Goal: Information Seeking & Learning: Learn about a topic

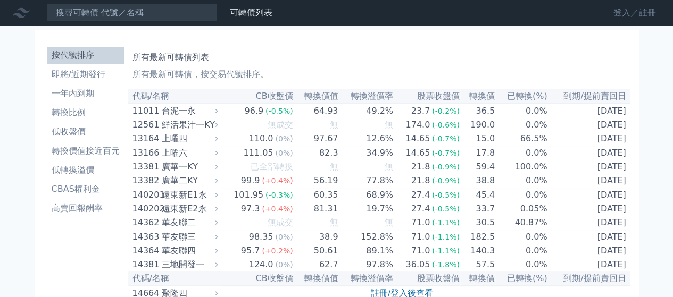
click at [618, 12] on link "登入／註冊" at bounding box center [635, 12] width 60 height 17
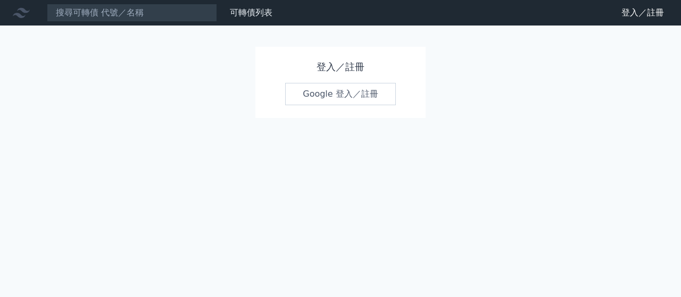
click at [323, 94] on link "Google 登入／註冊" at bounding box center [340, 94] width 111 height 22
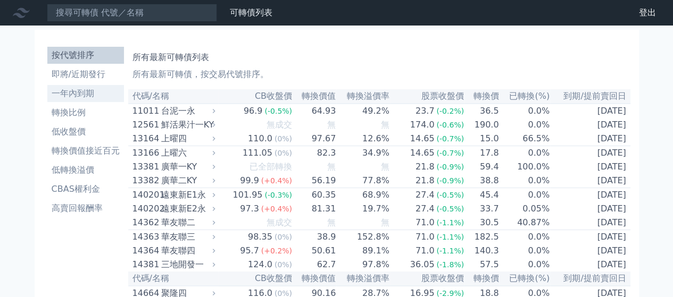
click at [60, 91] on li "一年內到期" at bounding box center [85, 93] width 77 height 13
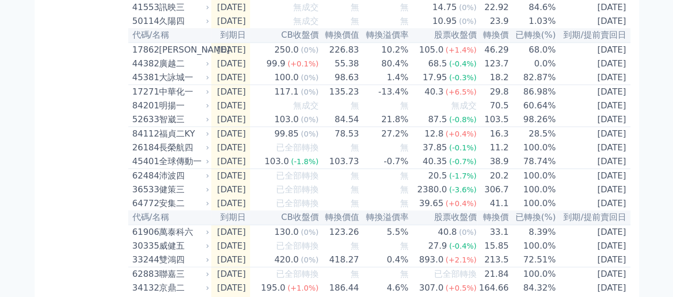
scroll to position [248, 0]
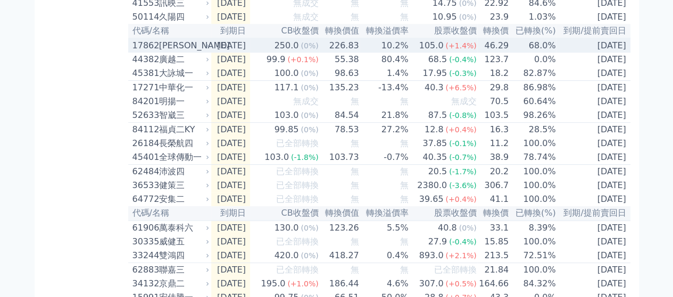
click at [187, 52] on div "[PERSON_NAME]" at bounding box center [183, 45] width 48 height 13
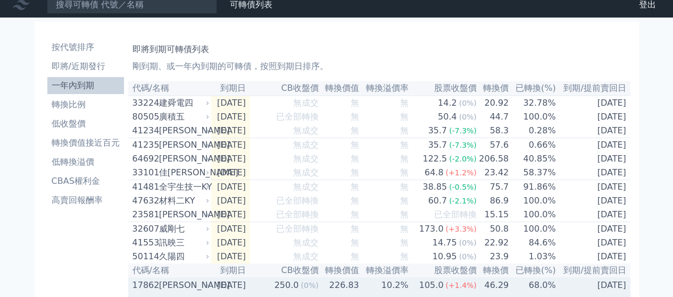
scroll to position [0, 0]
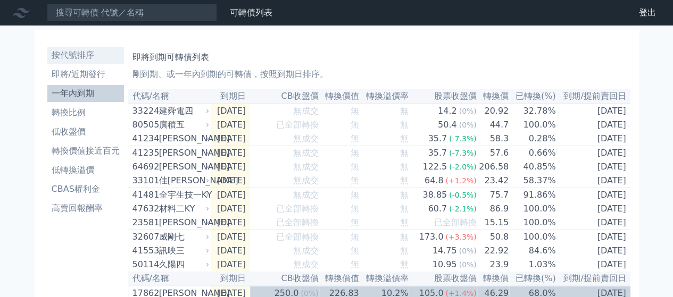
click at [73, 52] on li "按代號排序" at bounding box center [85, 55] width 77 height 13
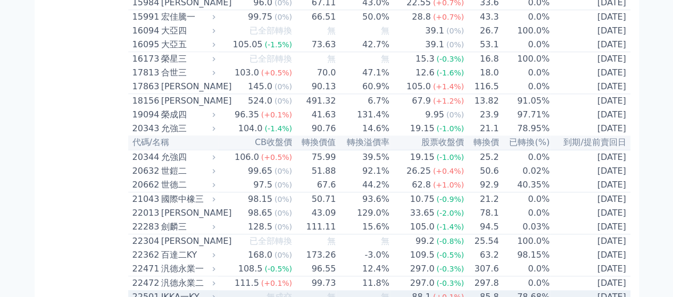
scroll to position [496, 0]
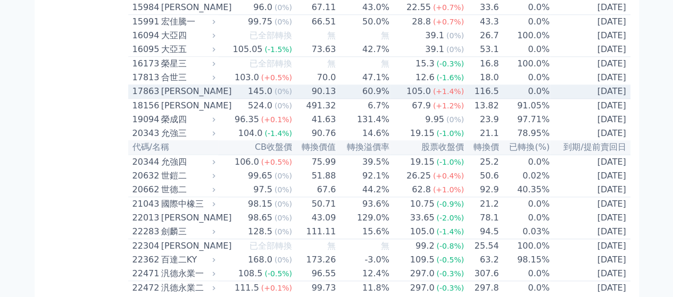
click at [172, 98] on div "[PERSON_NAME]" at bounding box center [187, 91] width 52 height 13
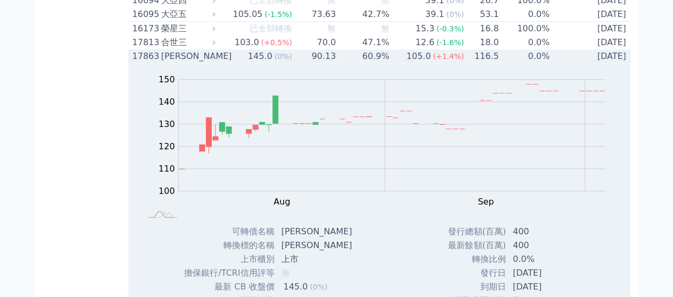
scroll to position [745, 0]
